Goal: Task Accomplishment & Management: Use online tool/utility

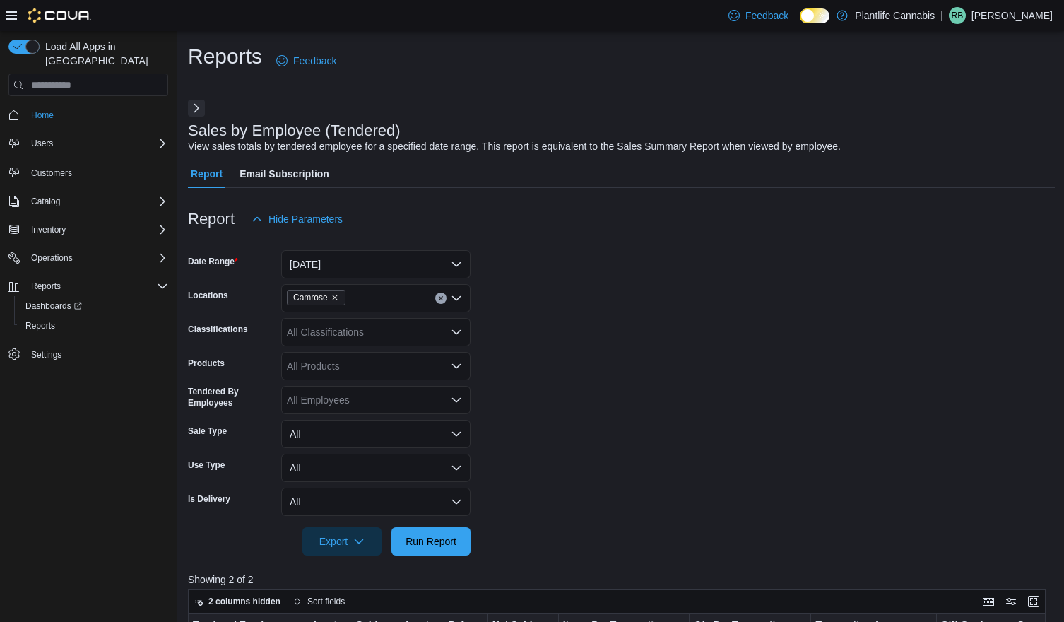
scroll to position [476, 0]
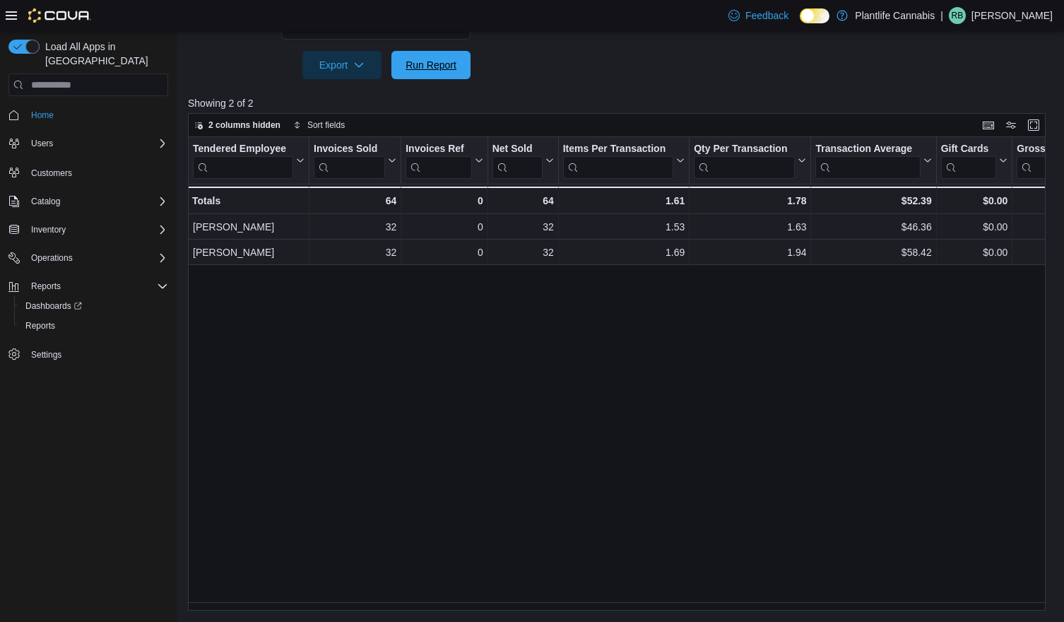
click at [409, 58] on span "Run Report" at bounding box center [430, 65] width 51 height 14
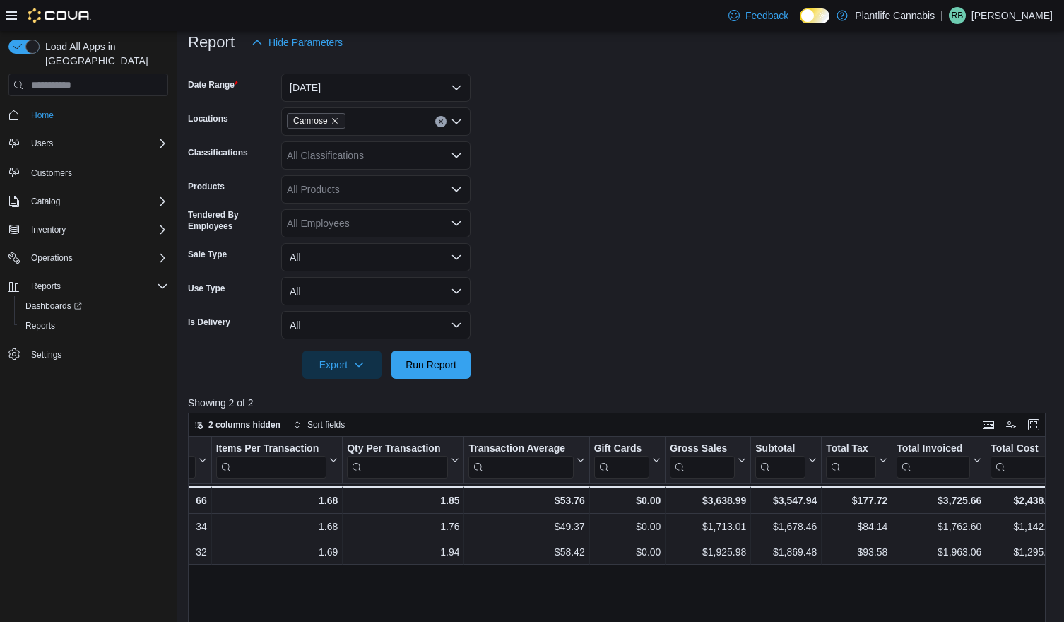
scroll to position [171, 0]
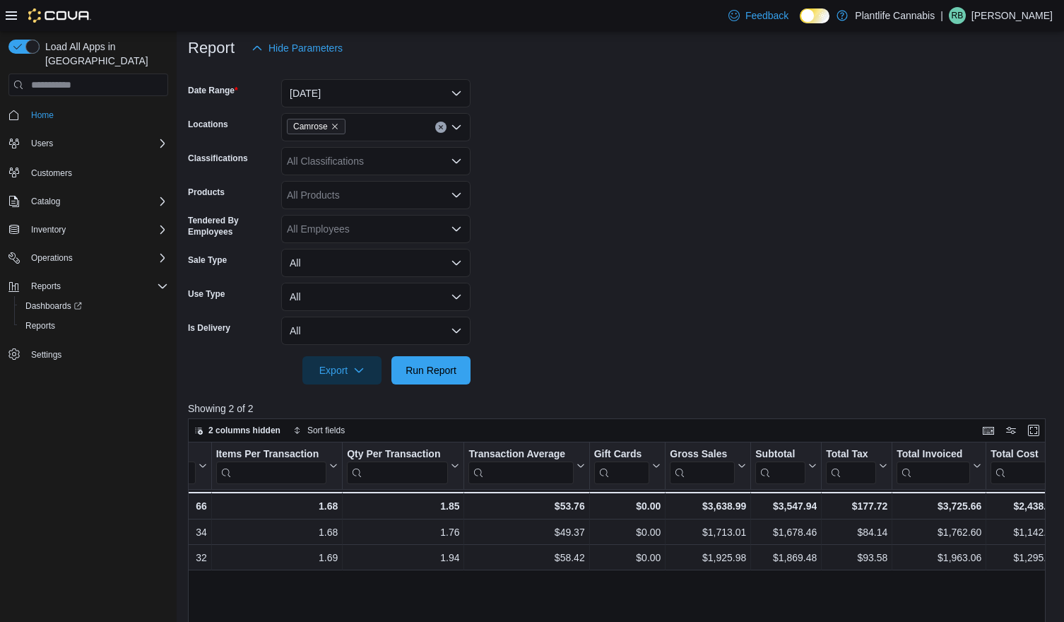
click at [408, 162] on div "All Classifications" at bounding box center [375, 161] width 189 height 28
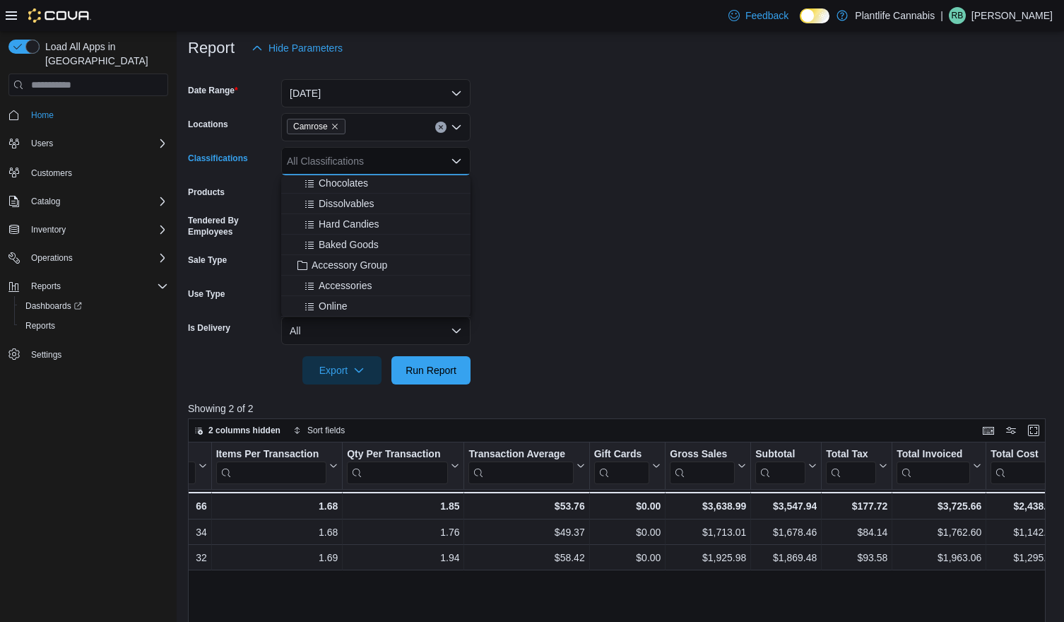
scroll to position [186, 0]
click at [349, 208] on span "Accessory Group" at bounding box center [349, 203] width 76 height 14
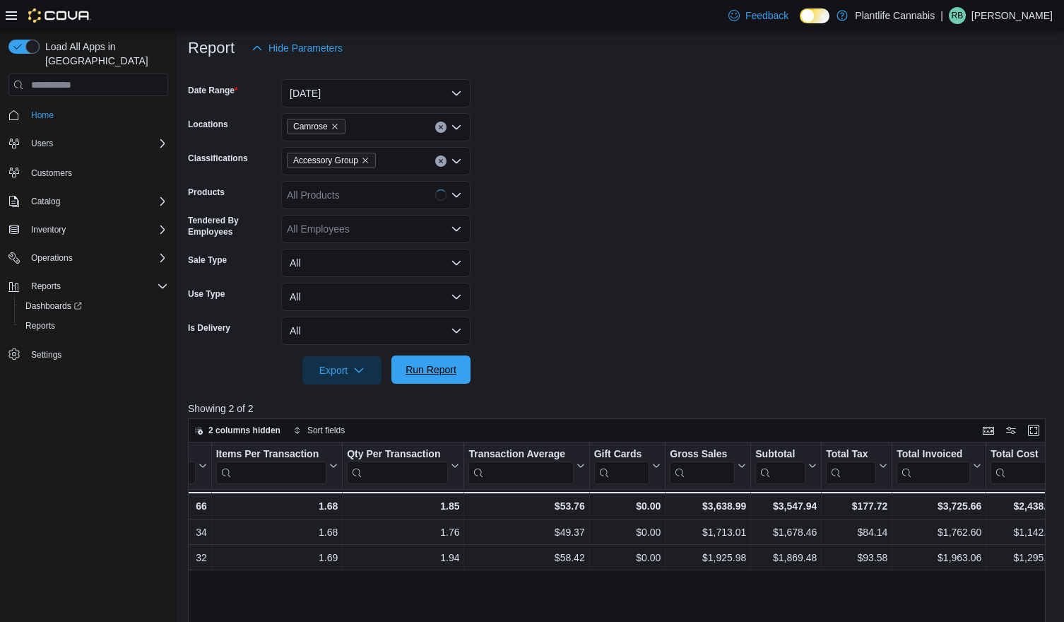
click at [408, 376] on span "Run Report" at bounding box center [431, 369] width 62 height 28
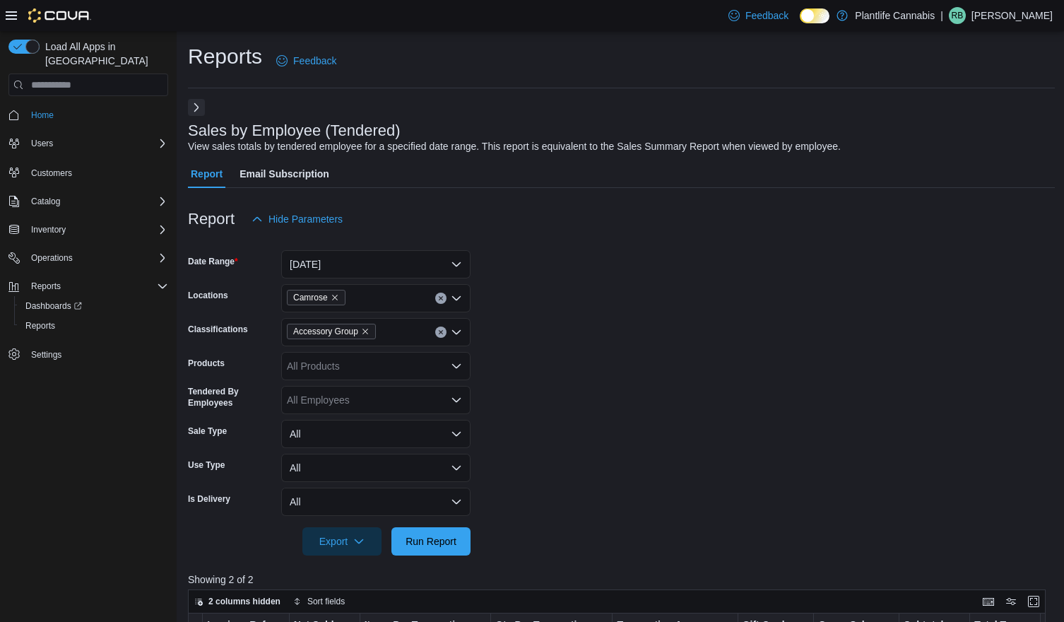
click at [192, 108] on button "Next" at bounding box center [196, 107] width 17 height 17
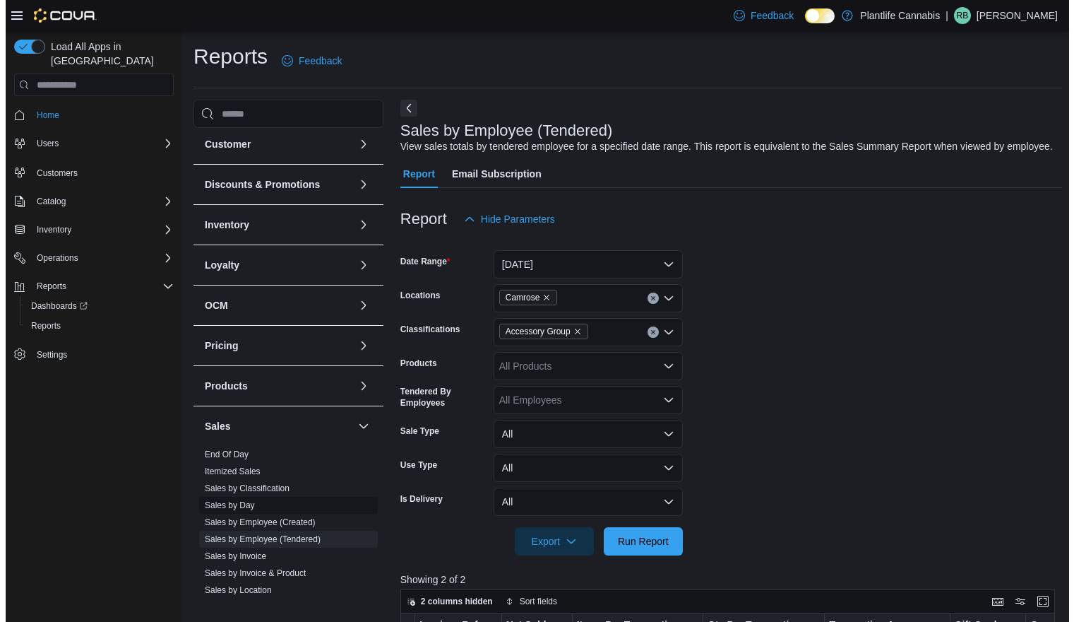
scroll to position [80, 0]
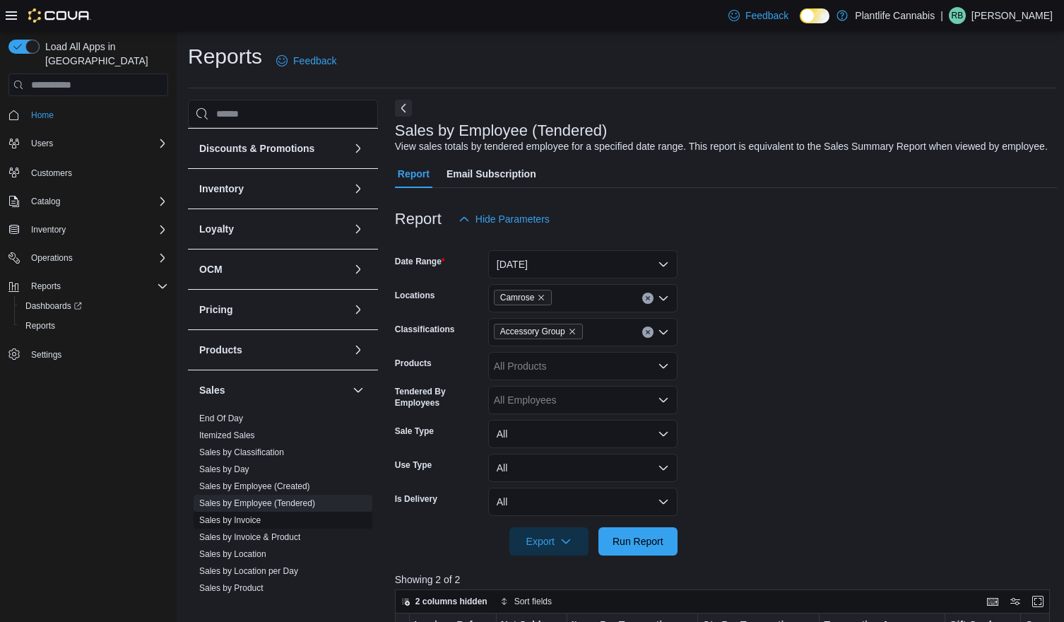
click at [249, 521] on link "Sales by Invoice" at bounding box center [229, 520] width 61 height 10
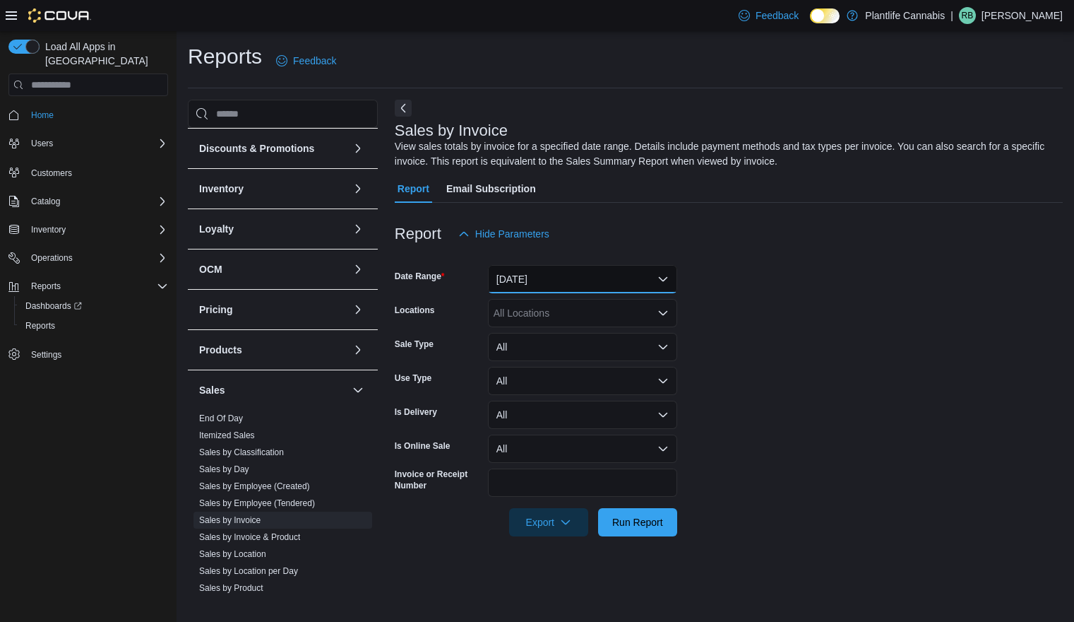
click at [546, 268] on button "[DATE]" at bounding box center [582, 279] width 189 height 28
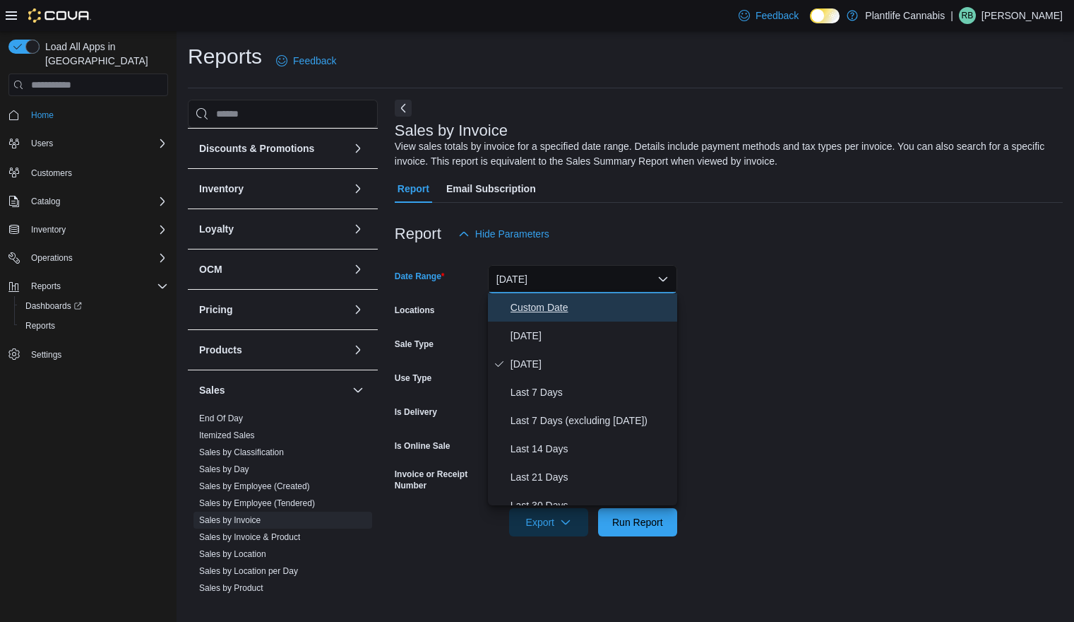
click at [547, 309] on span "Custom Date" at bounding box center [591, 307] width 161 height 17
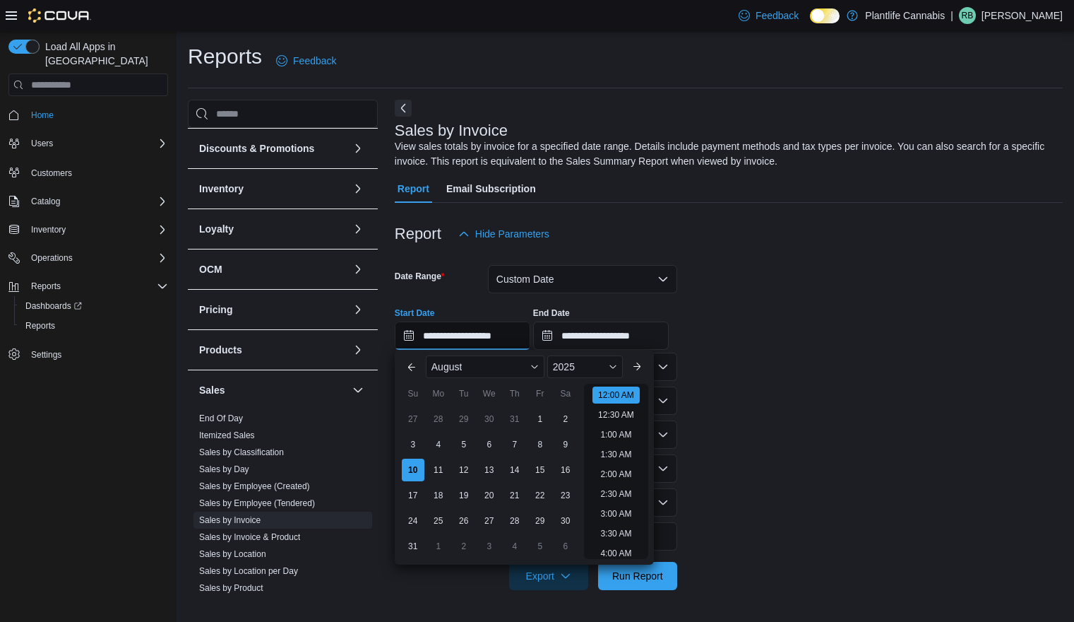
click at [503, 333] on input "**********" at bounding box center [463, 335] width 136 height 28
click at [616, 474] on li "3:30 PM" at bounding box center [616, 471] width 43 height 17
type input "**********"
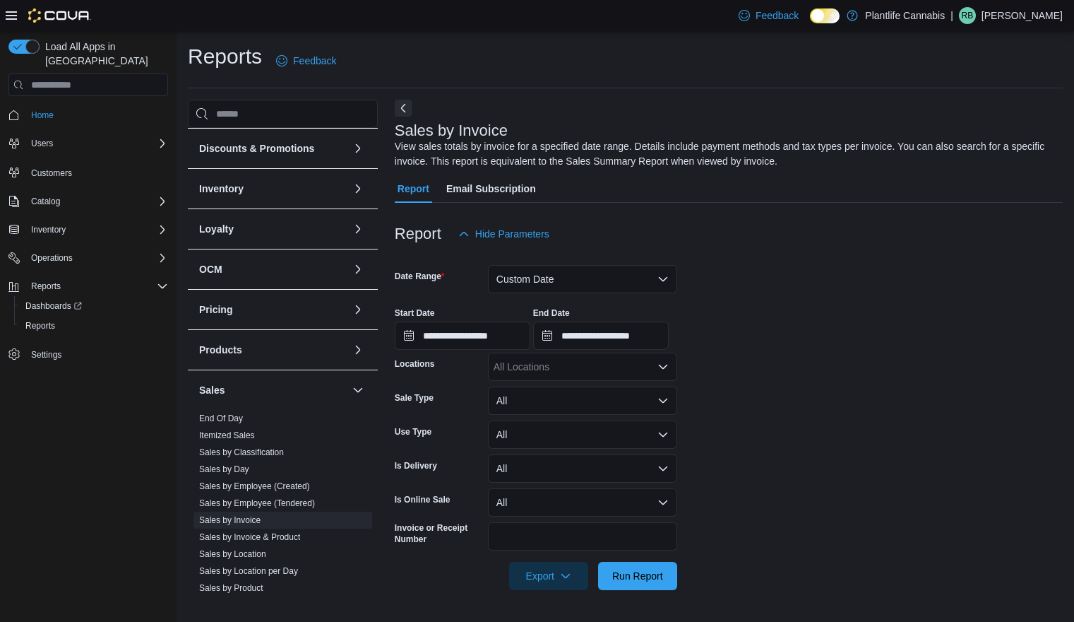
click at [613, 368] on div "All Locations" at bounding box center [582, 366] width 189 height 28
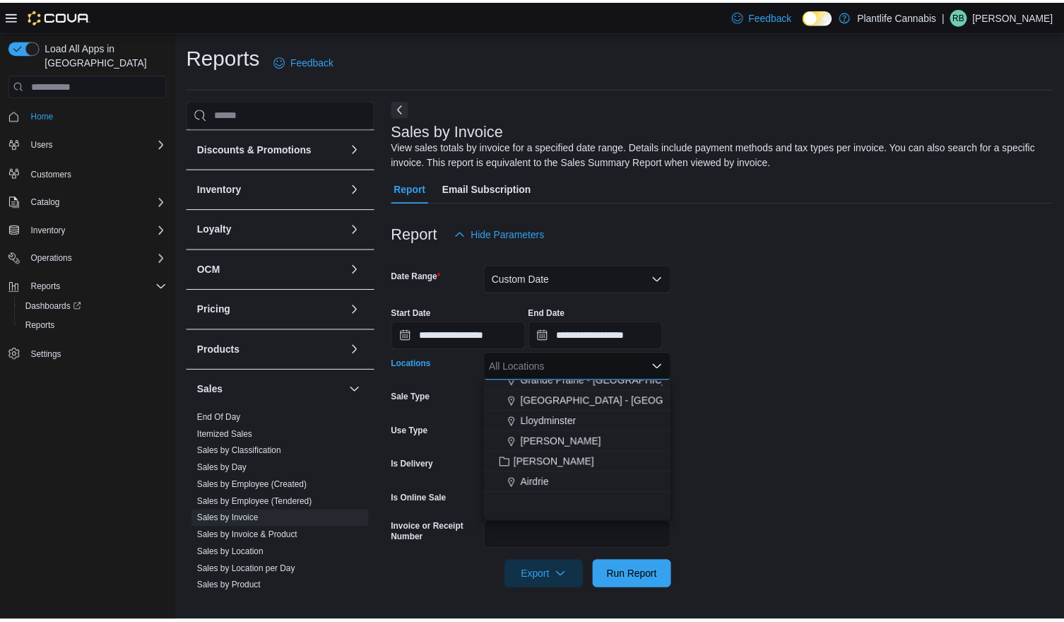
scroll to position [523, 0]
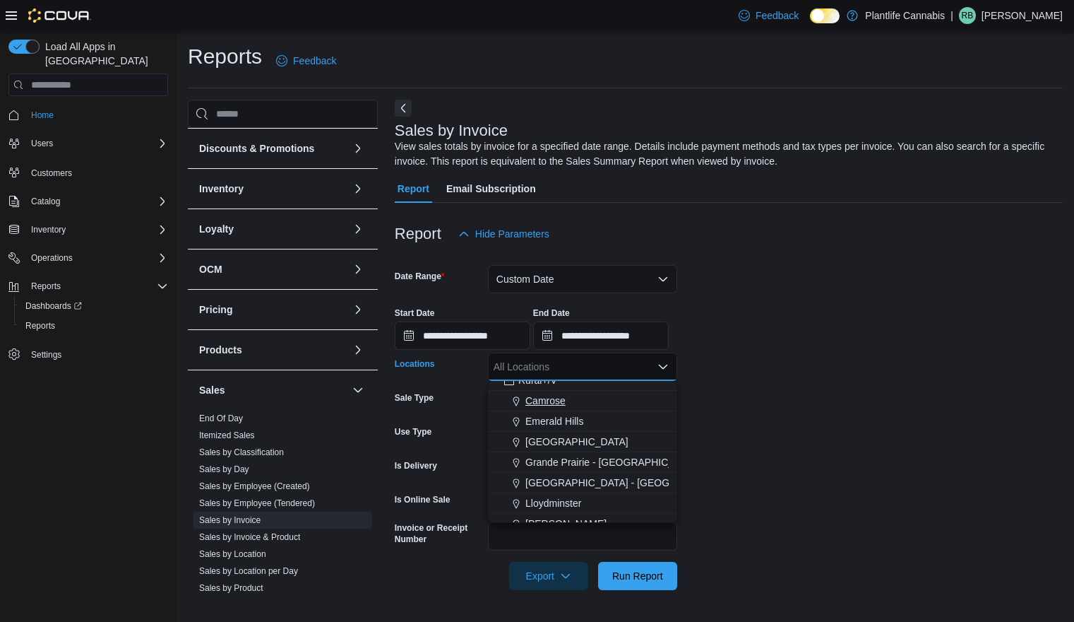
click at [528, 396] on span "Camrose" at bounding box center [546, 400] width 40 height 14
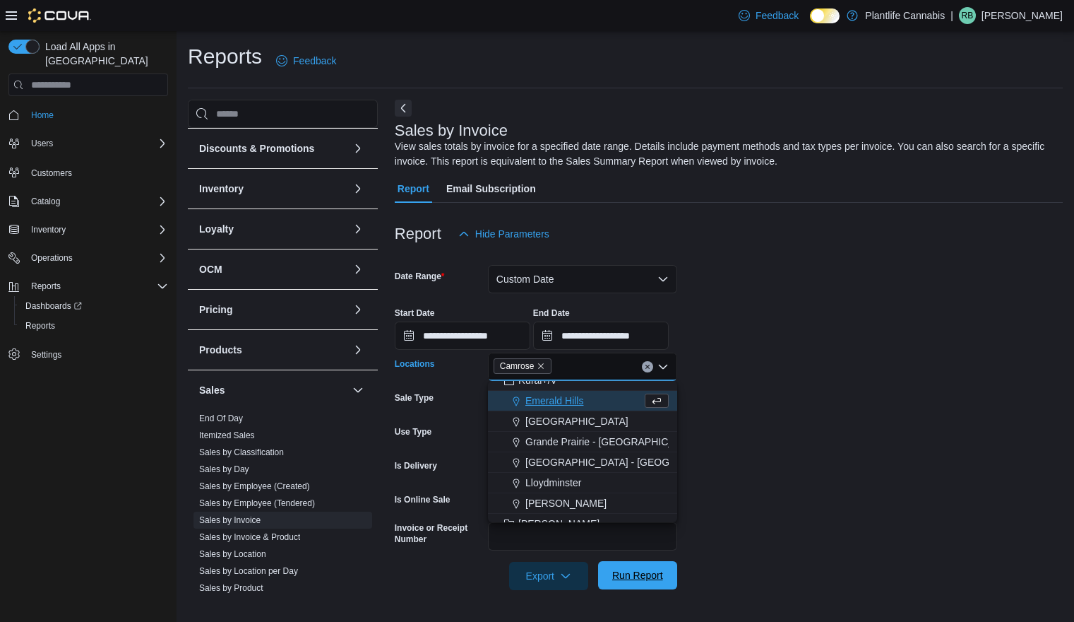
click at [637, 582] on span "Run Report" at bounding box center [637, 575] width 51 height 14
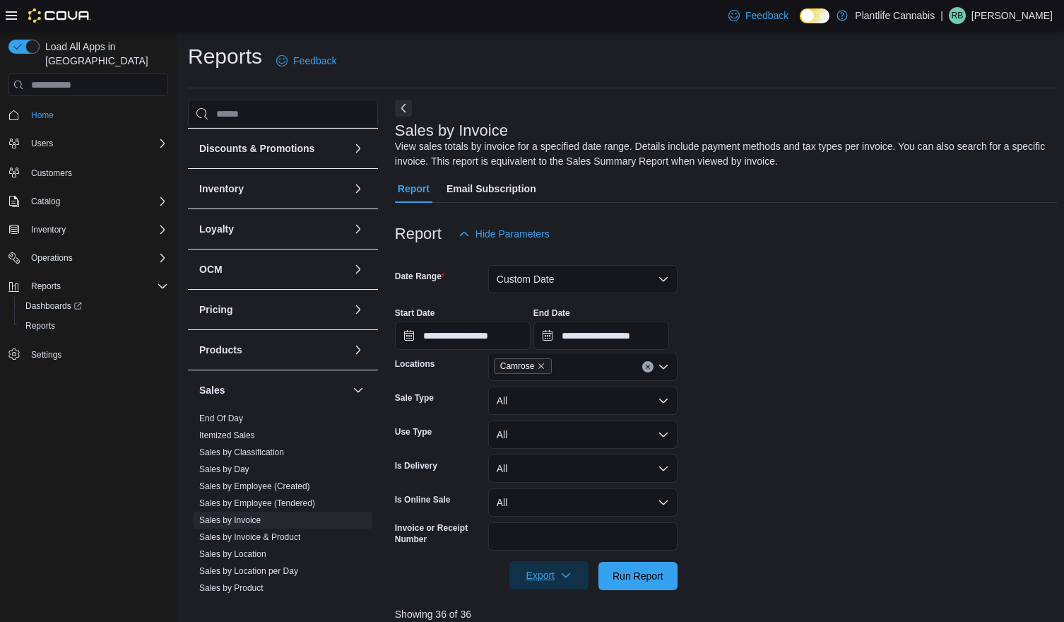
click at [557, 579] on span "Export" at bounding box center [549, 575] width 62 height 28
click at [565, 493] on span "Export to Excel" at bounding box center [550, 488] width 64 height 11
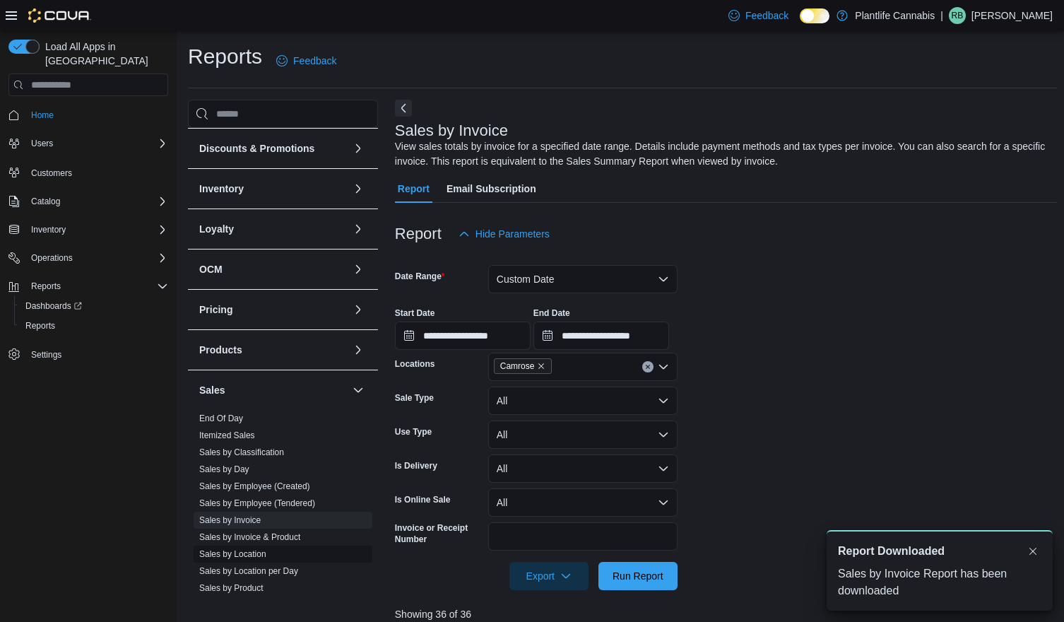
click at [253, 555] on link "Sales by Location" at bounding box center [232, 554] width 67 height 10
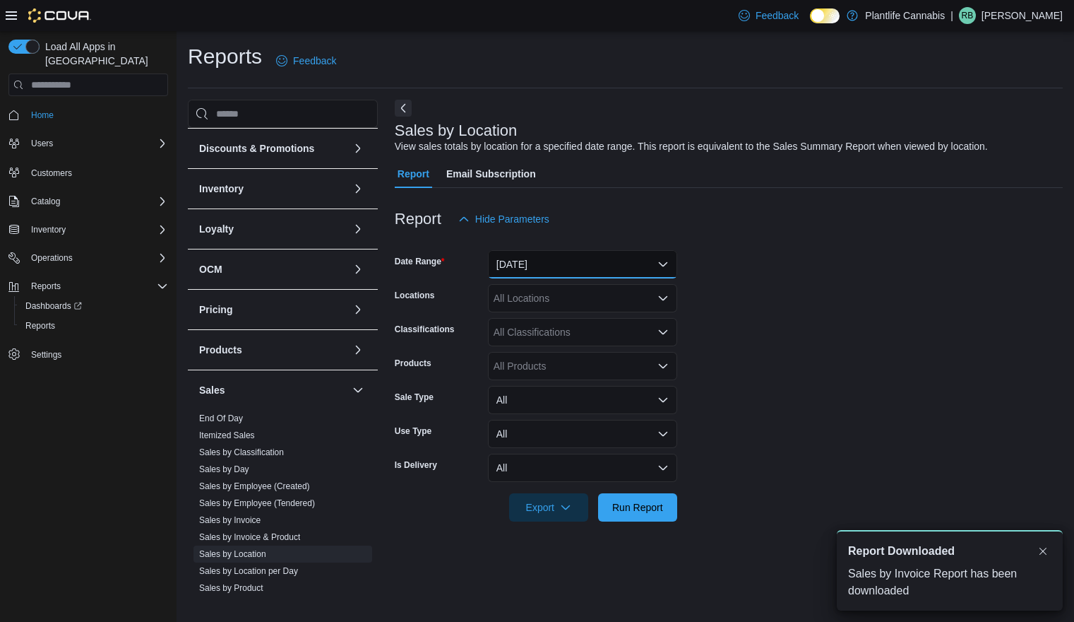
click at [586, 265] on button "[DATE]" at bounding box center [582, 264] width 189 height 28
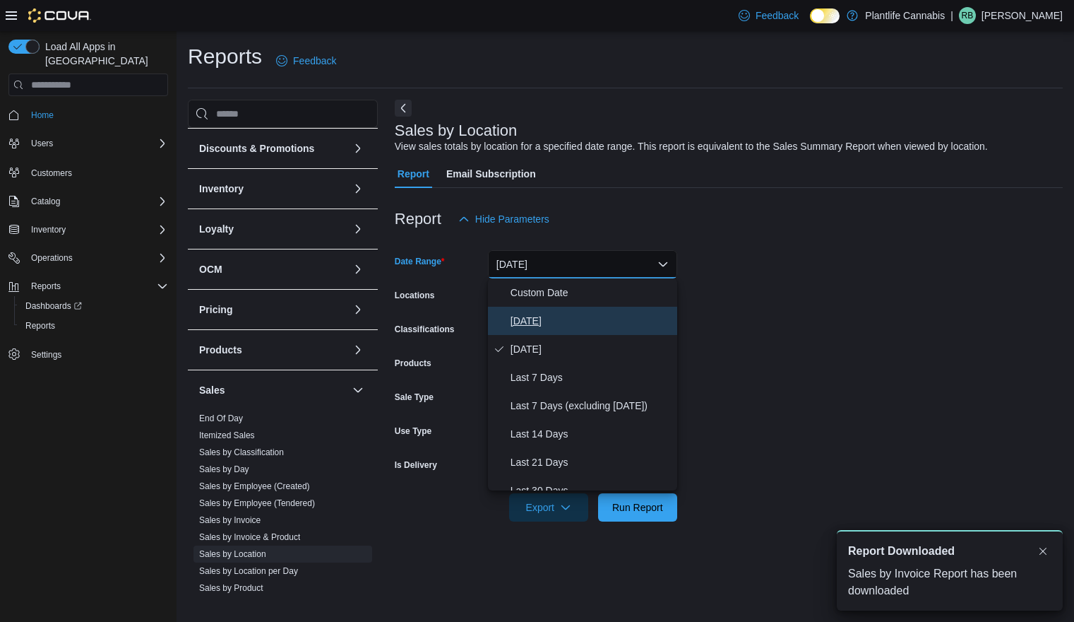
click at [564, 319] on span "[DATE]" at bounding box center [591, 320] width 161 height 17
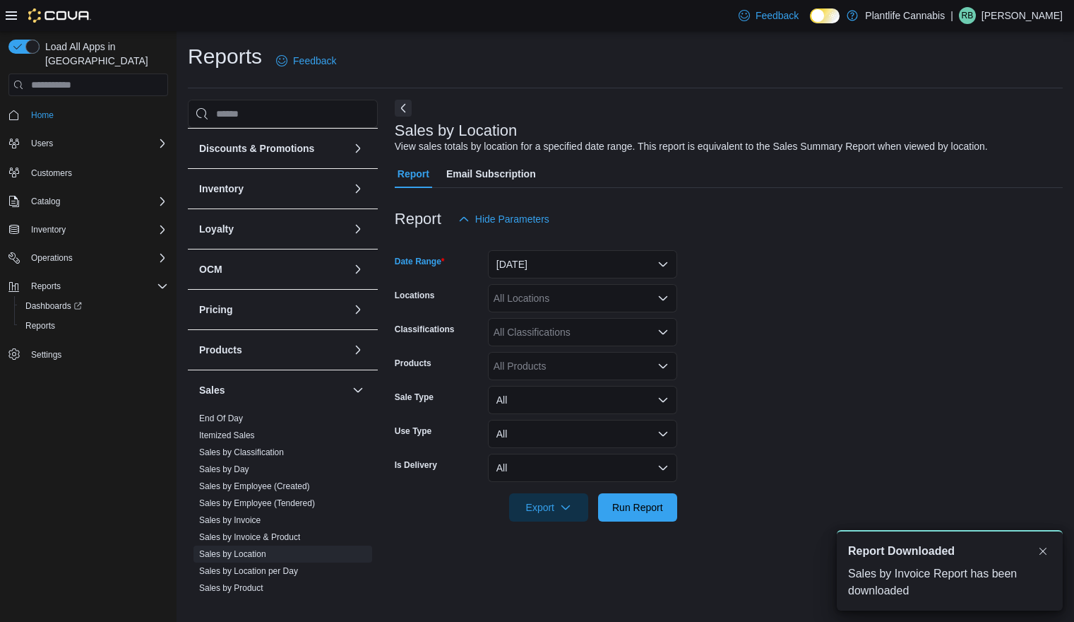
click at [565, 301] on div "All Locations" at bounding box center [582, 298] width 189 height 28
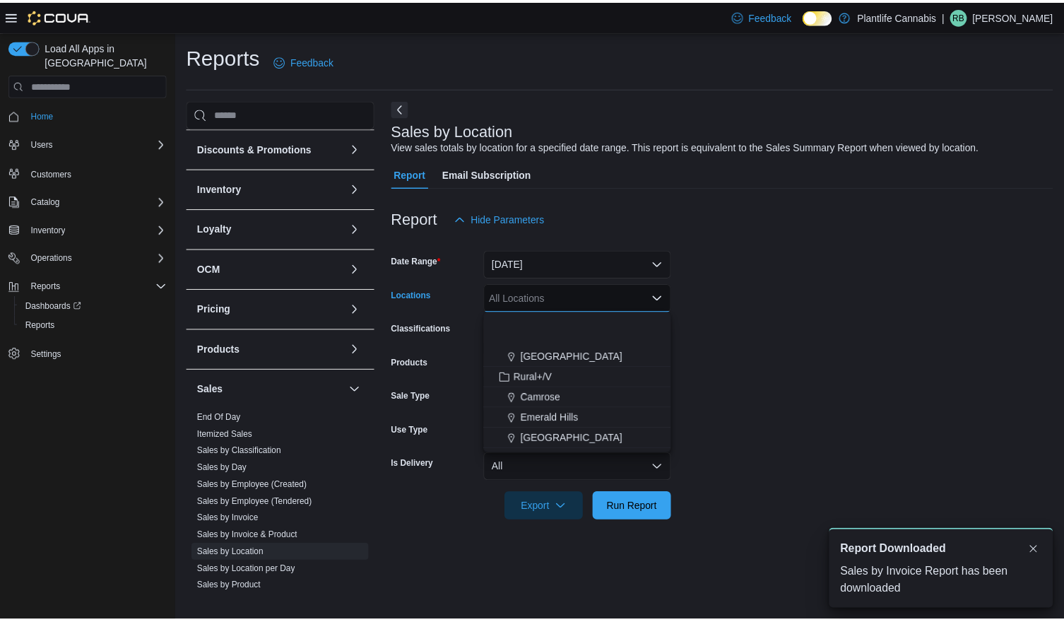
scroll to position [518, 0]
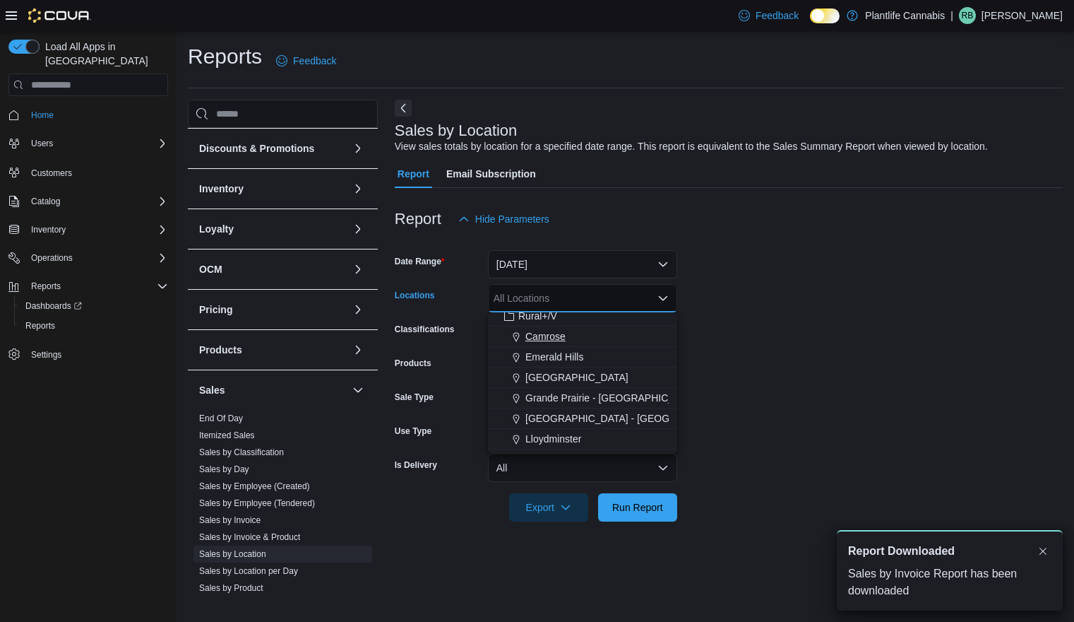
click at [552, 332] on span "Camrose" at bounding box center [546, 336] width 40 height 14
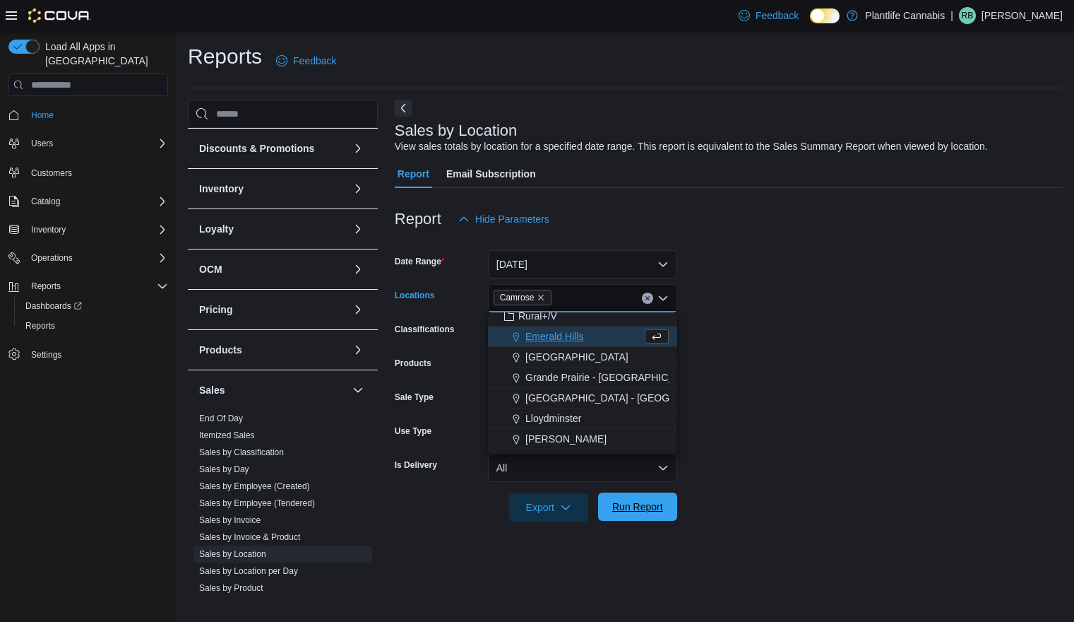
click at [641, 509] on span "Run Report" at bounding box center [637, 506] width 51 height 14
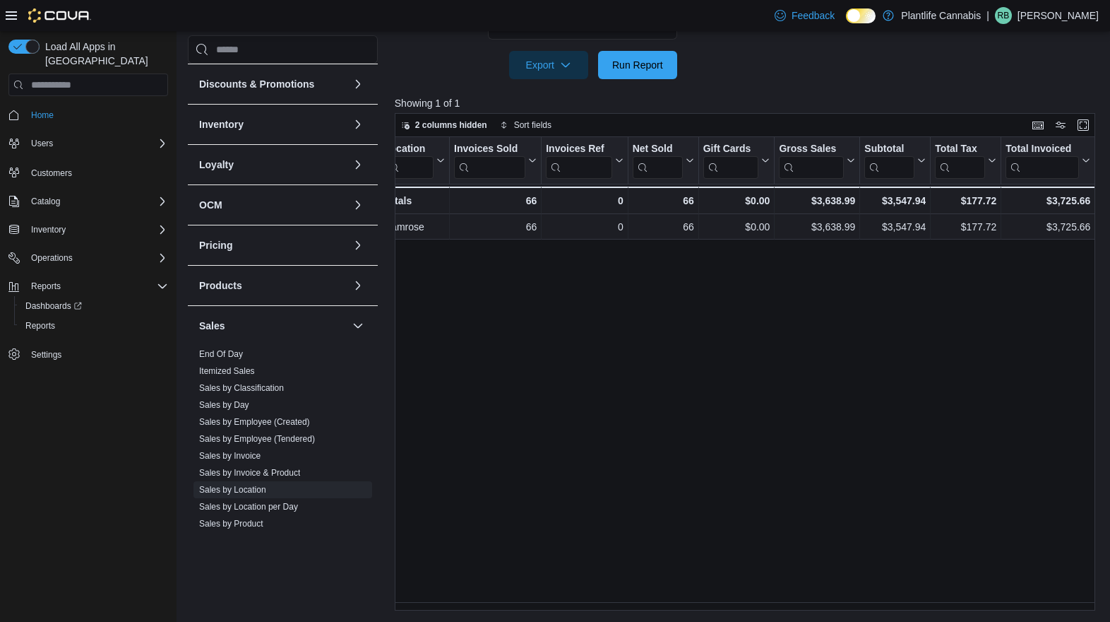
scroll to position [0, 40]
